Goal: Transaction & Acquisition: Purchase product/service

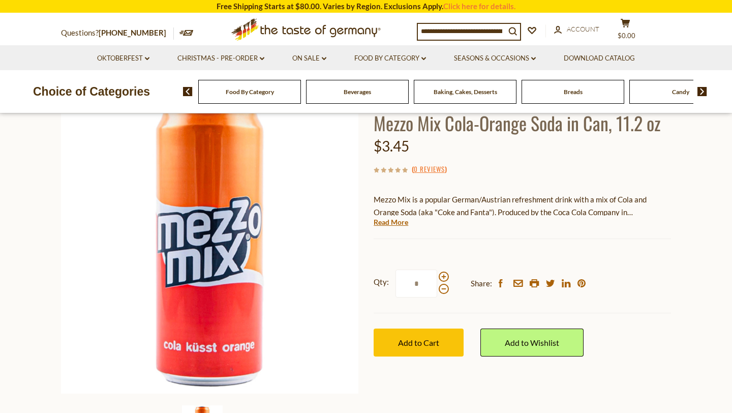
scroll to position [78, 0]
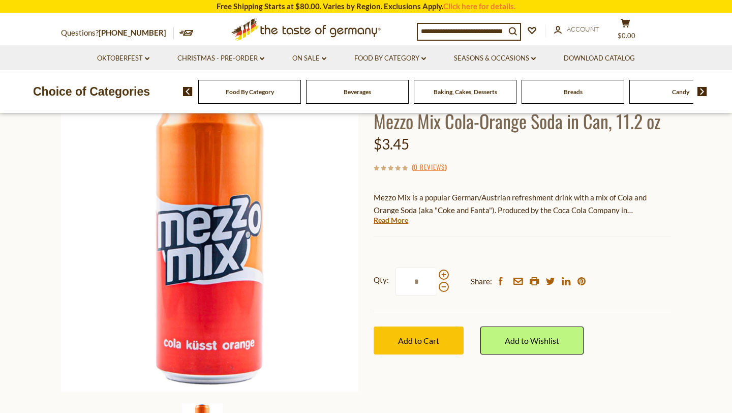
drag, startPoint x: 421, startPoint y: 281, endPoint x: 398, endPoint y: 281, distance: 23.4
click at [398, 281] on input "*" at bounding box center [416, 281] width 42 height 28
type input "**"
click at [518, 166] on div "( 0 Reviews )" at bounding box center [521, 167] width 297 height 13
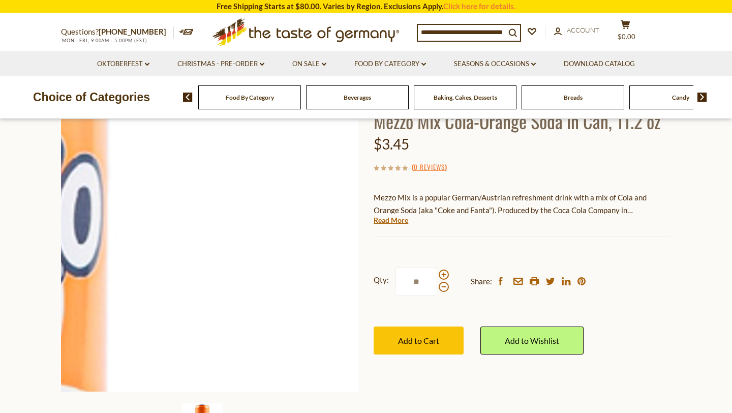
scroll to position [0, 0]
